Goal: Information Seeking & Learning: Understand process/instructions

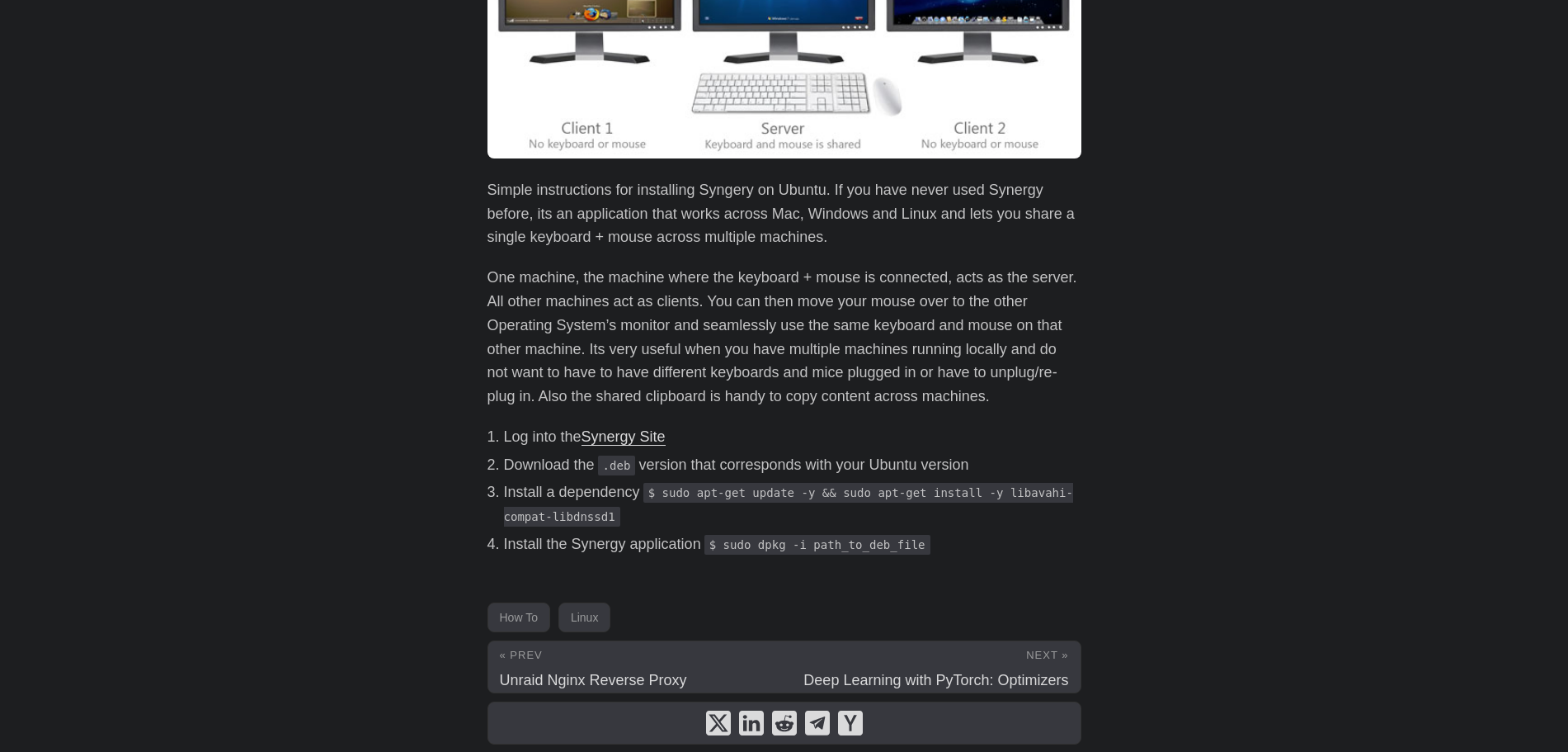
scroll to position [284, 0]
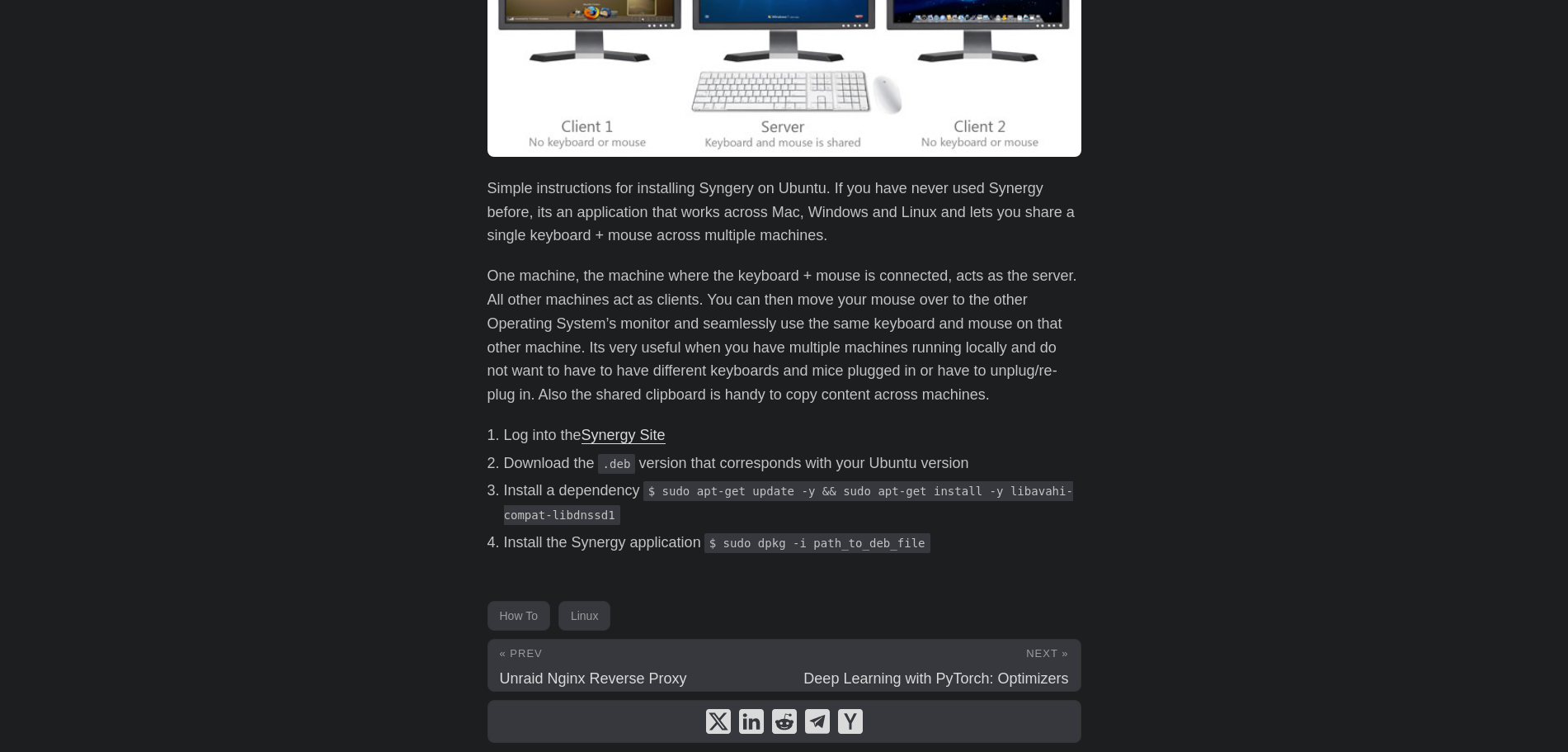
click at [722, 540] on code "$ sudo dpkg -i path_to_deb_file" at bounding box center [817, 543] width 226 height 19
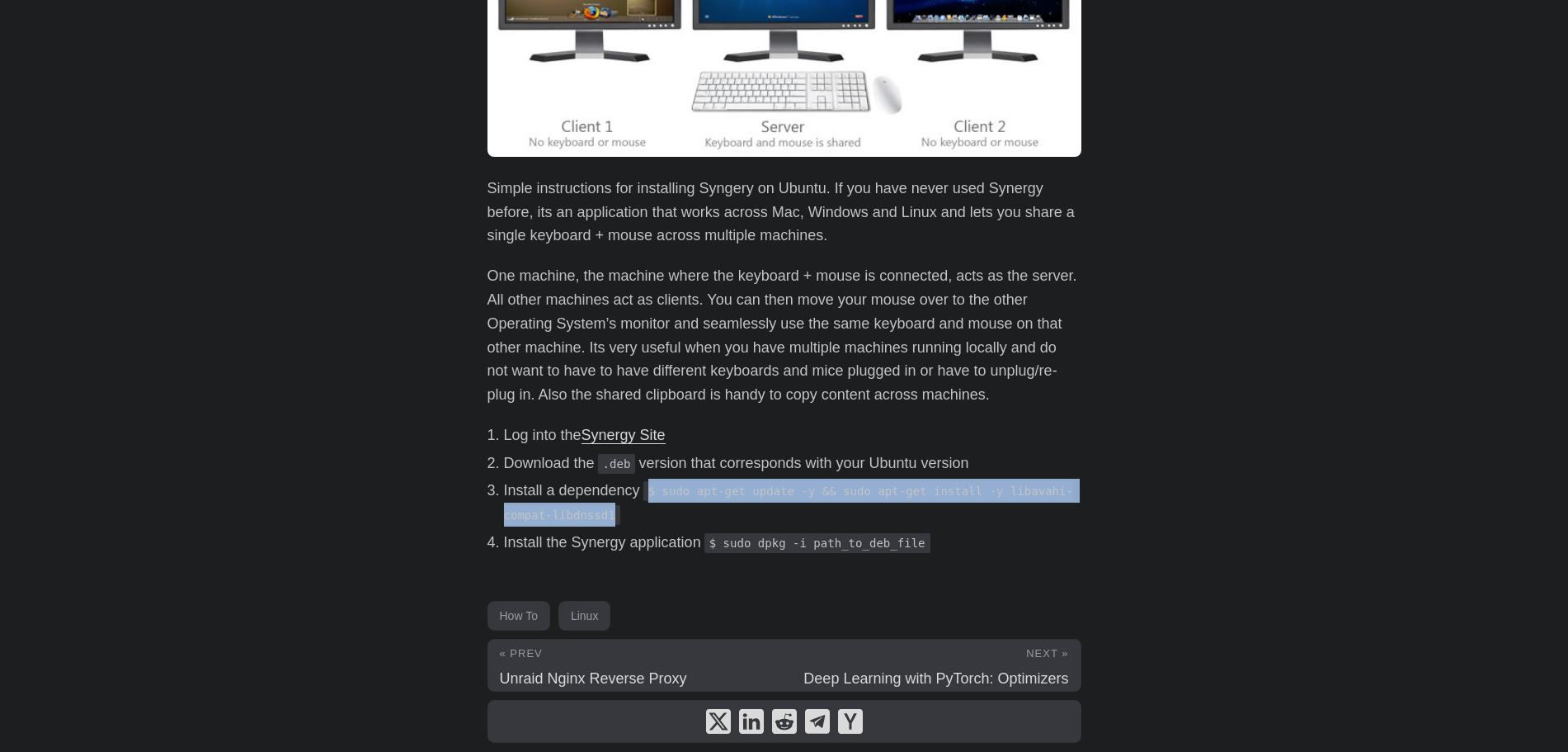
drag, startPoint x: 604, startPoint y: 516, endPoint x: 651, endPoint y: 496, distance: 51.1
click at [651, 496] on code "$ sudo apt-get update -y && sudo apt-get install -y libavahi-compat-libdnssd1" at bounding box center [788, 503] width 569 height 44
click at [652, 526] on li "Install a dependency $ sudo apt-get update -y && sudo apt-get install -y libava…" at bounding box center [792, 503] width 578 height 48
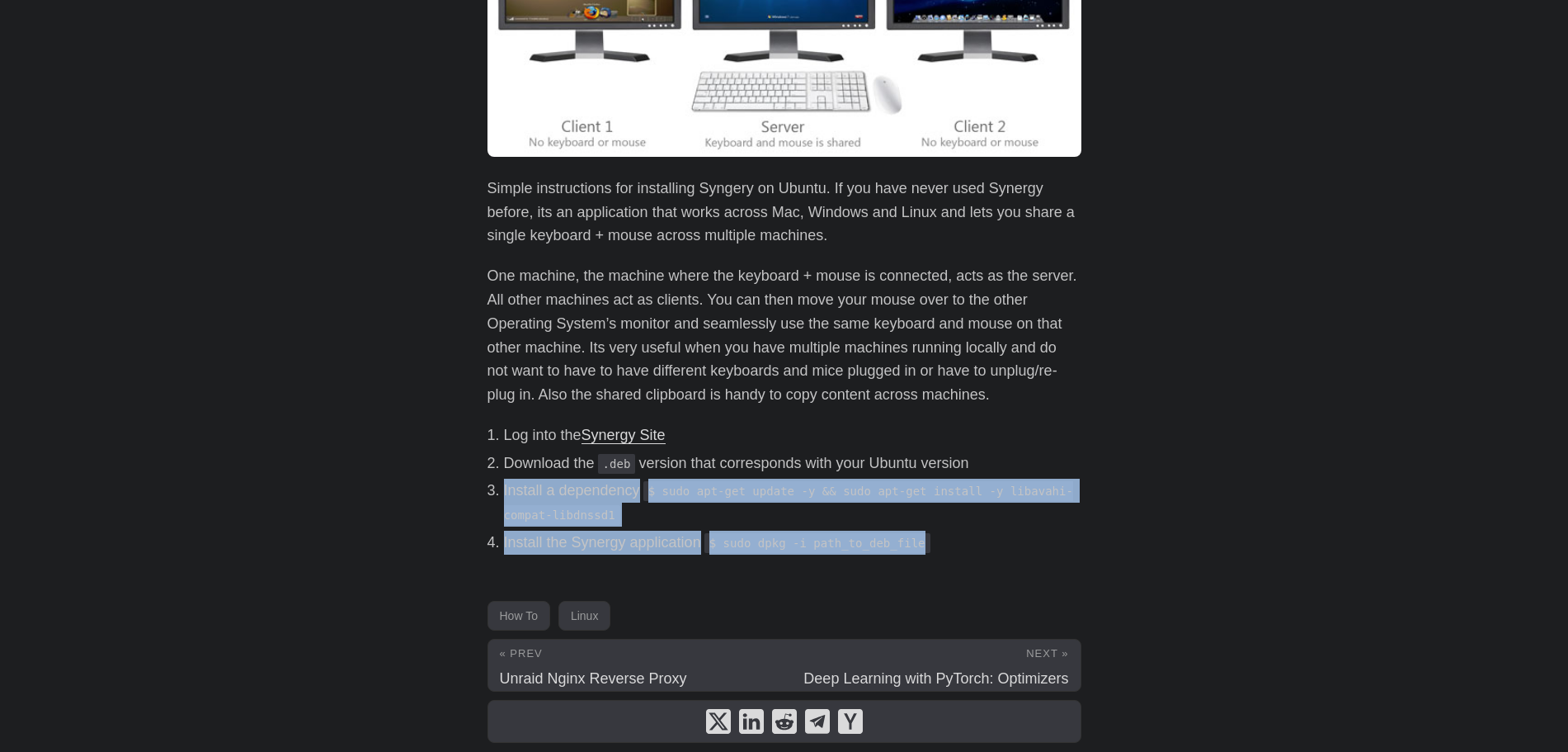
drag, startPoint x: 922, startPoint y: 542, endPoint x: 489, endPoint y: 486, distance: 436.6
click at [489, 486] on ol "Log into the Synergy Site Download the .deb version that corresponds with your …" at bounding box center [785, 489] width 594 height 132
copy ol "Install a dependency $ sudo apt-get update -y && sudo apt-get install -y libava…"
click at [931, 532] on li "Install the Synergy application $ sudo dpkg -i path_to_deb_file" at bounding box center [792, 543] width 578 height 24
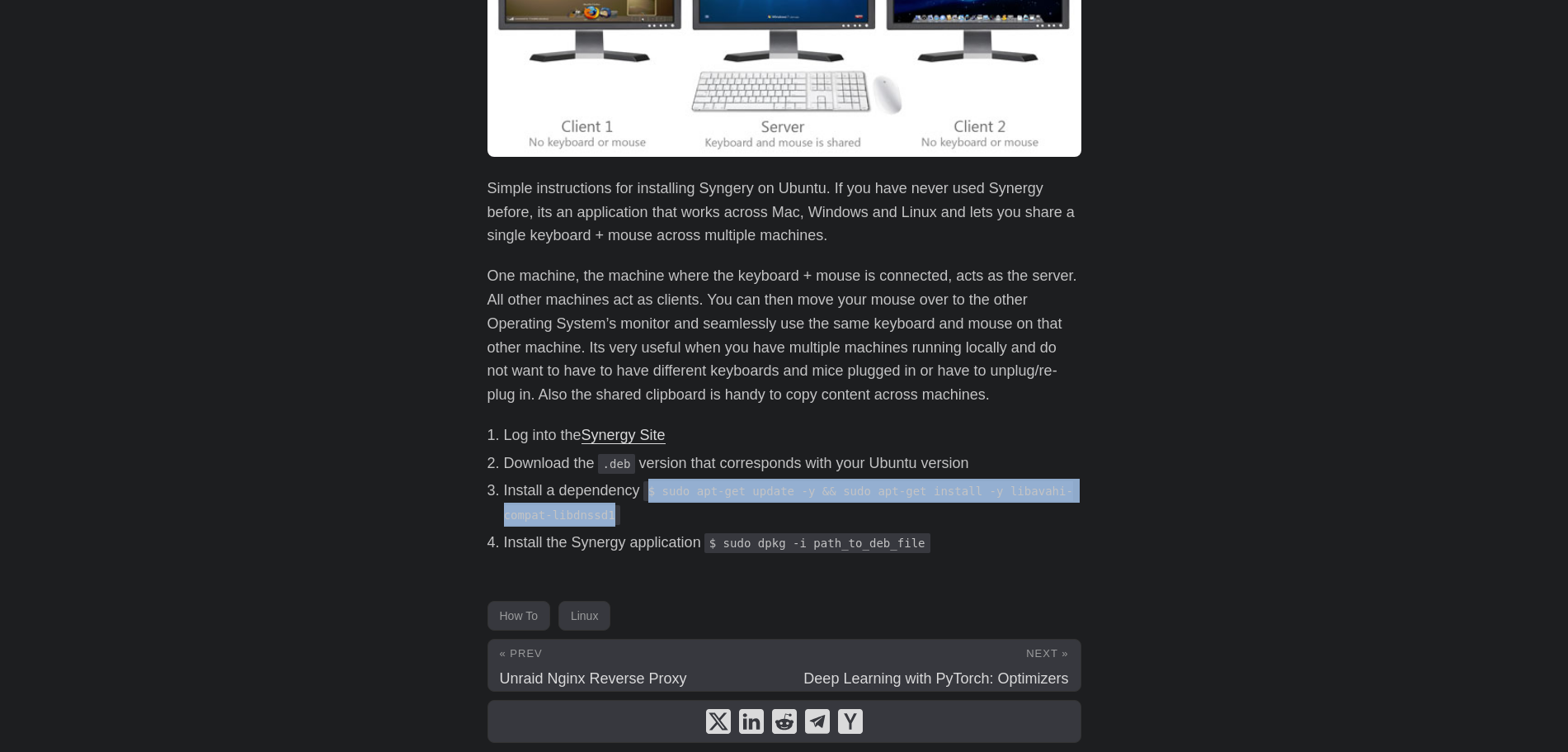
drag, startPoint x: 612, startPoint y: 518, endPoint x: 651, endPoint y: 489, distance: 48.6
click at [651, 489] on li "Install a dependency $ sudo apt-get update -y && sudo apt-get install -y libava…" at bounding box center [792, 503] width 578 height 48
copy code "$ sudo apt-get update -y && sudo apt-get install -y libavahi-compat-libdnssd1"
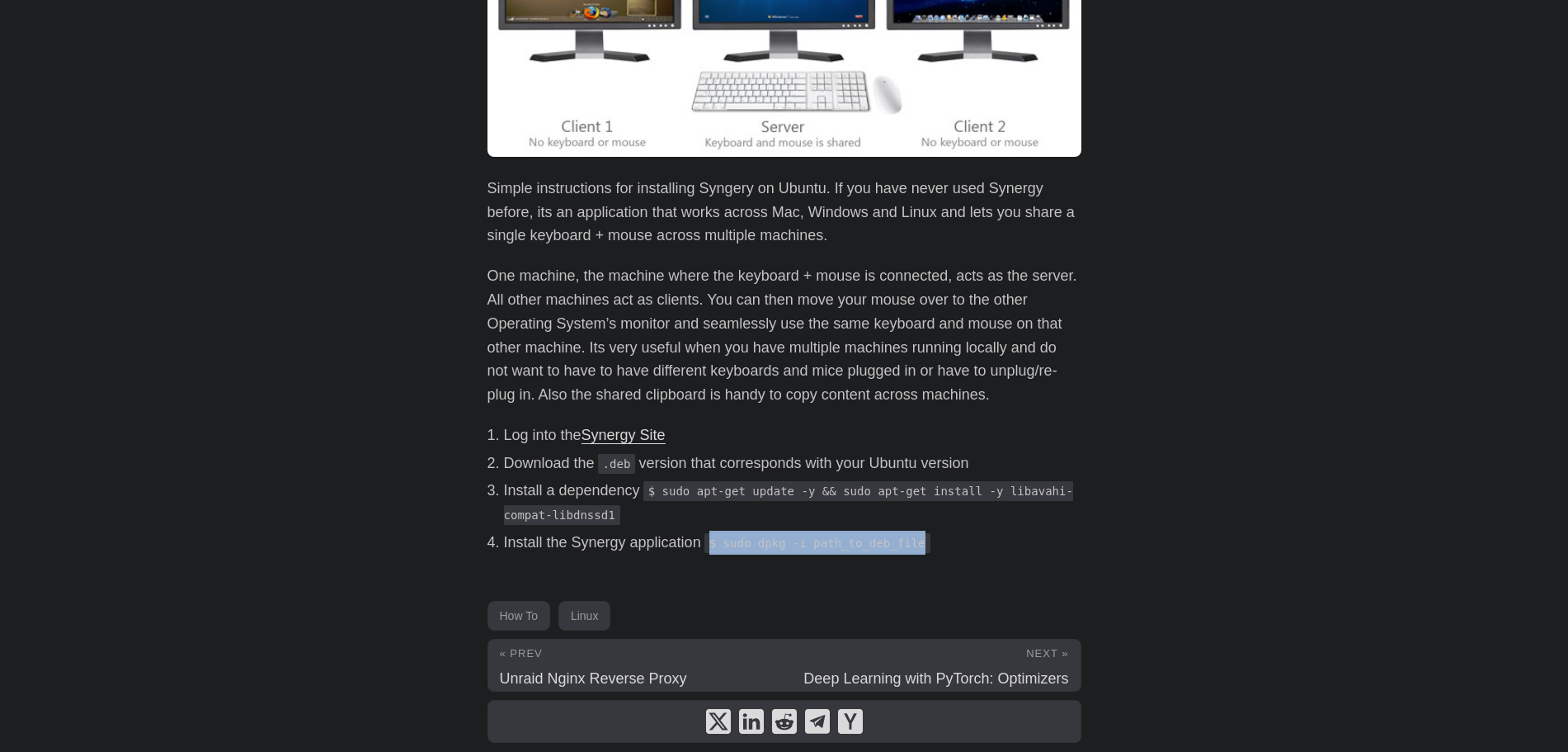
drag, startPoint x: 914, startPoint y: 548, endPoint x: 709, endPoint y: 542, distance: 205.1
click at [709, 542] on li "Install the Synergy application $ sudo dpkg -i path_to_deb_file" at bounding box center [792, 543] width 578 height 24
copy code "$ sudo dpkg -i path_to_deb_file"
